Goal: Navigation & Orientation: Find specific page/section

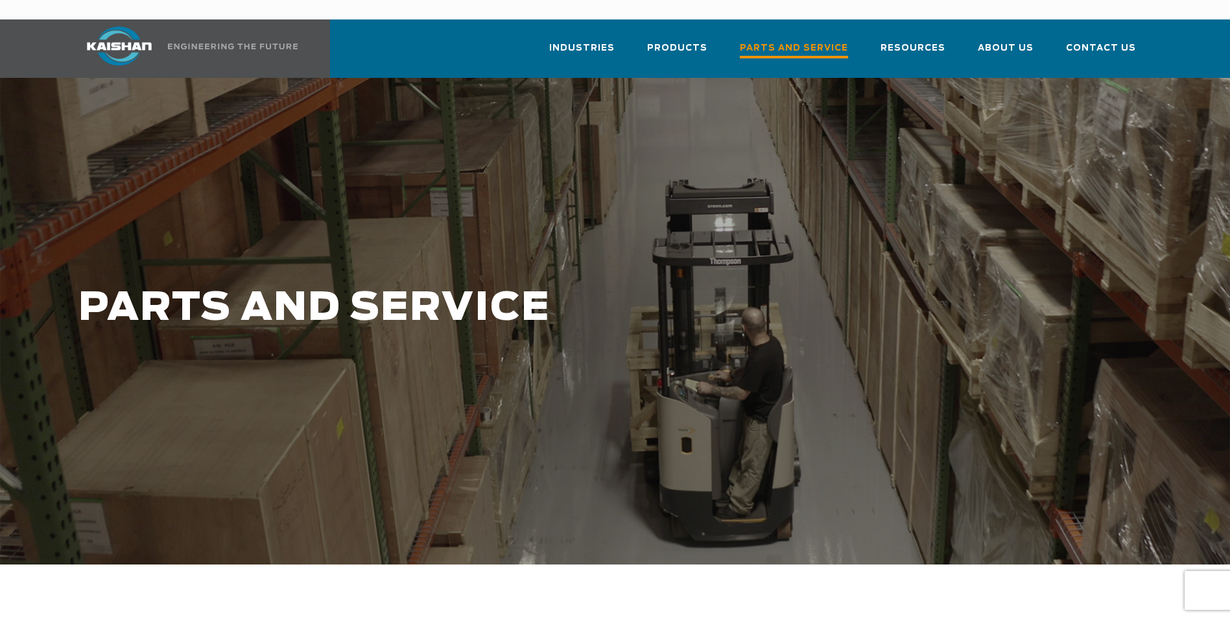
click at [806, 41] on span "Parts and Service" at bounding box center [794, 50] width 108 height 18
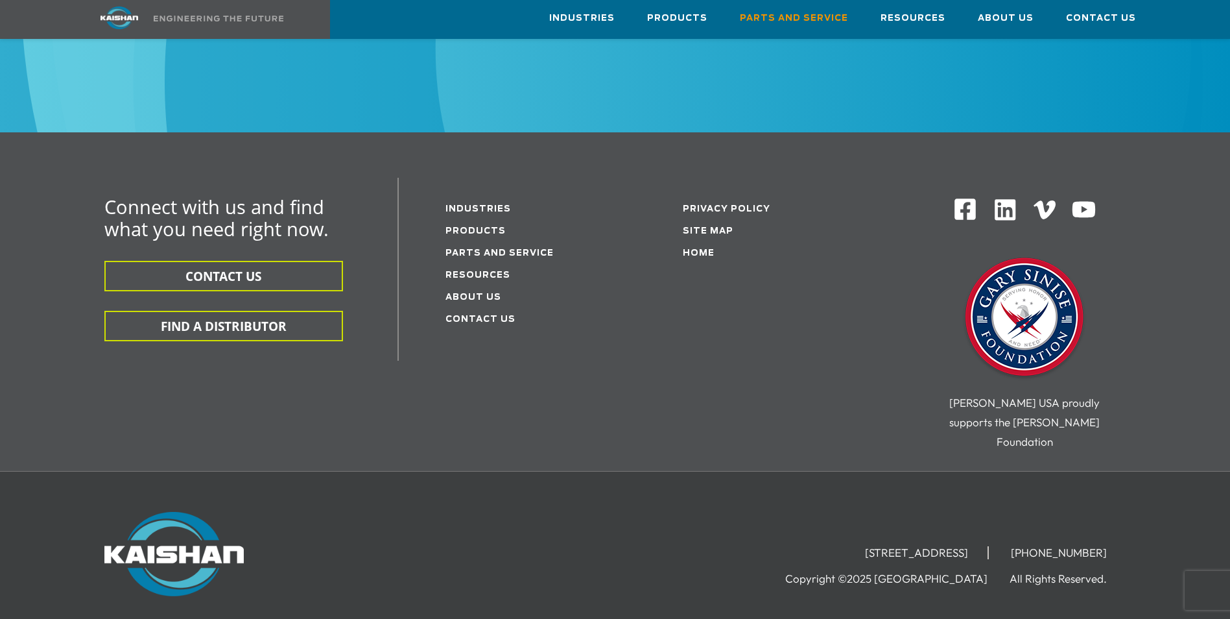
scroll to position [1685, 0]
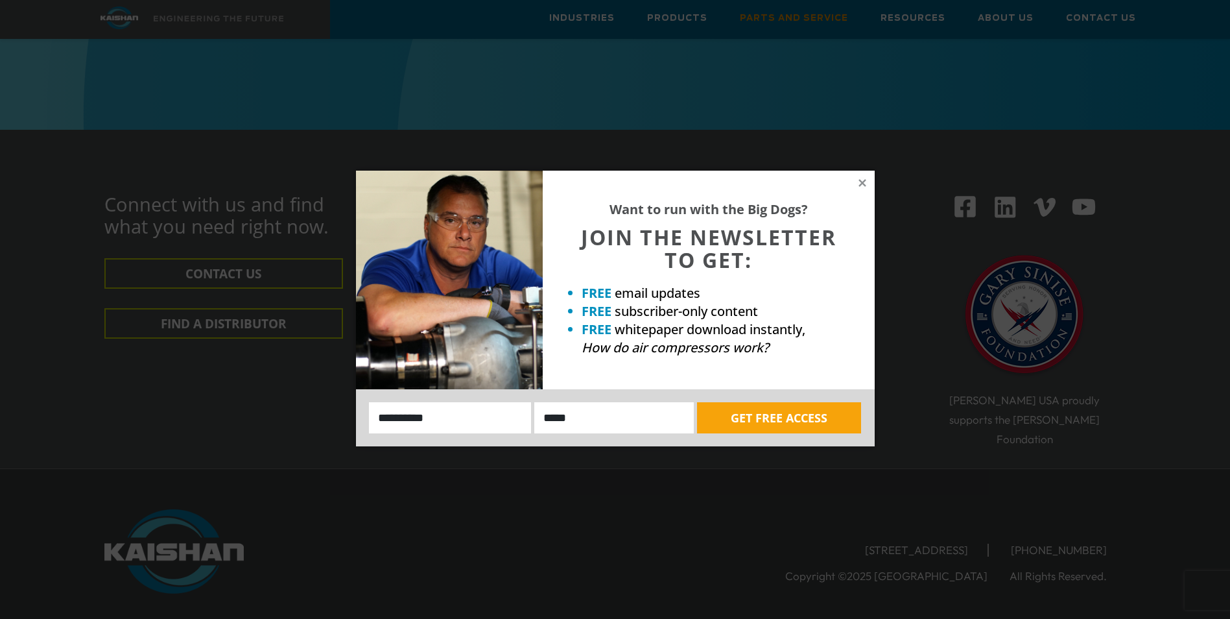
click at [208, 299] on div "Want to run with the Big Dogs? JOIN THE NEWSLETTER TO GET: FREE email updates F…" at bounding box center [615, 309] width 1230 height 619
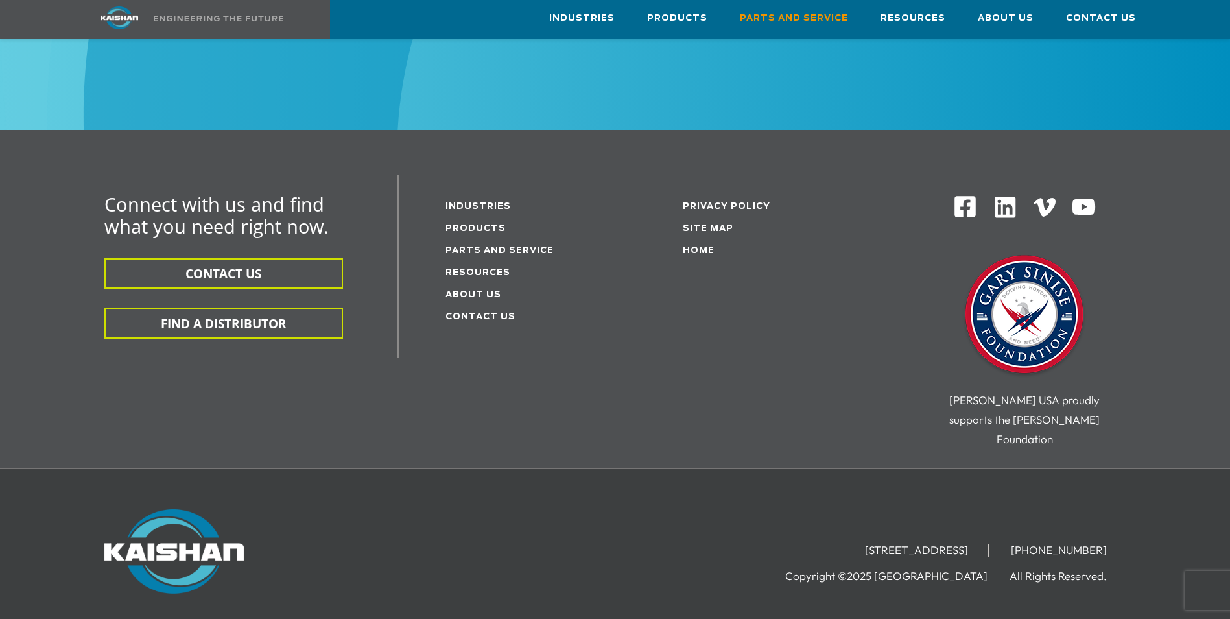
click at [208, 308] on button "FIND A DISTRIBUTOR" at bounding box center [223, 323] width 239 height 30
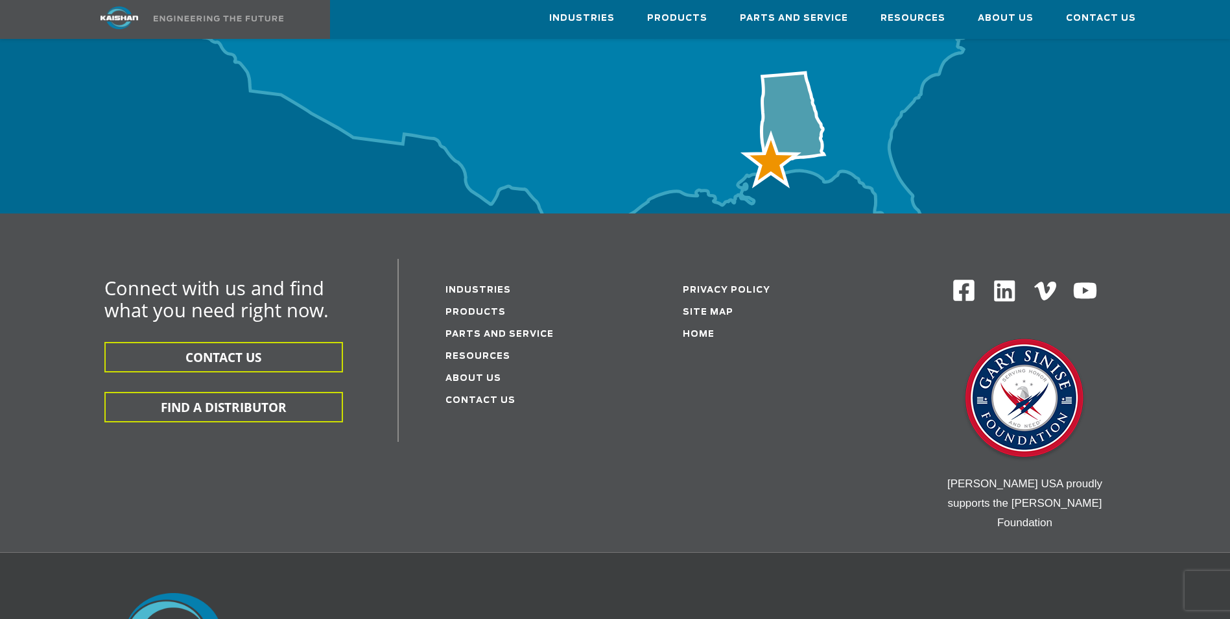
scroll to position [4206, 0]
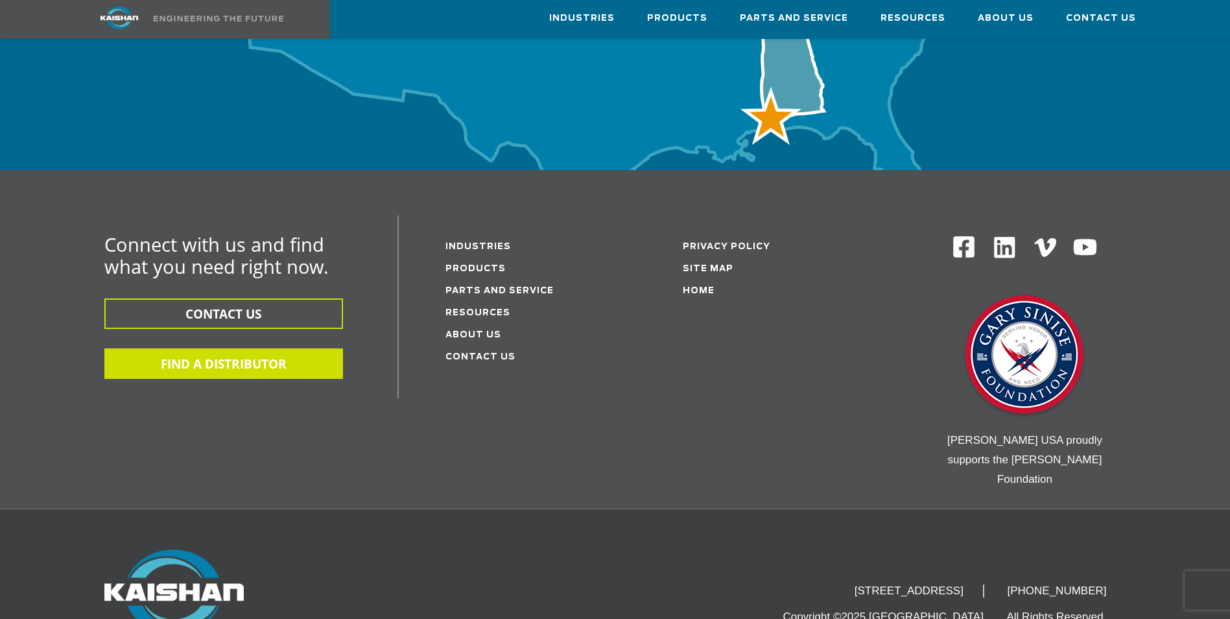
click at [195, 348] on button "FIND A DISTRIBUTOR" at bounding box center [223, 363] width 239 height 30
